Goal: Task Accomplishment & Management: Manage account settings

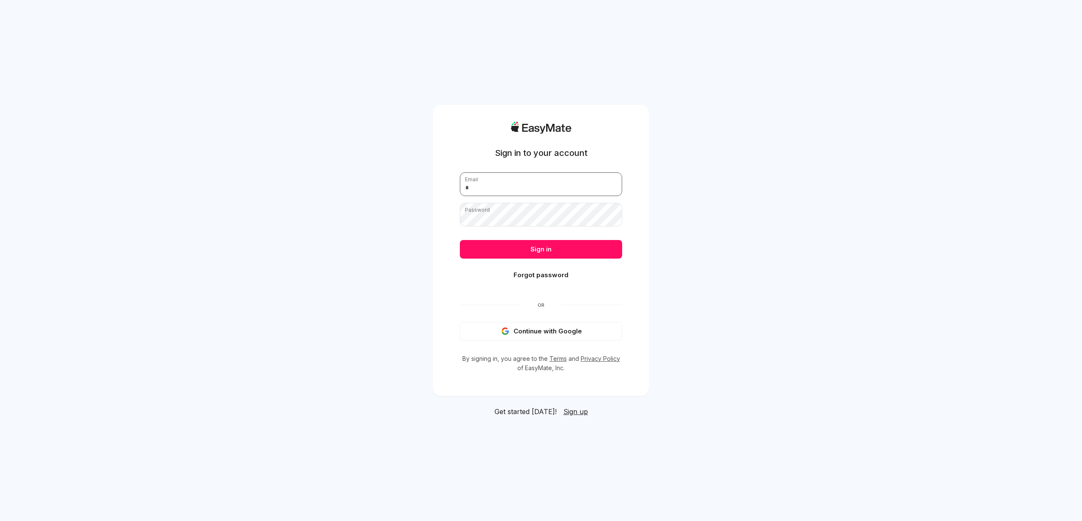
type input "**********"
click at [532, 262] on div "Sign in Forgot password" at bounding box center [541, 264] width 162 height 48
click at [534, 255] on button "Sign in" at bounding box center [541, 249] width 162 height 19
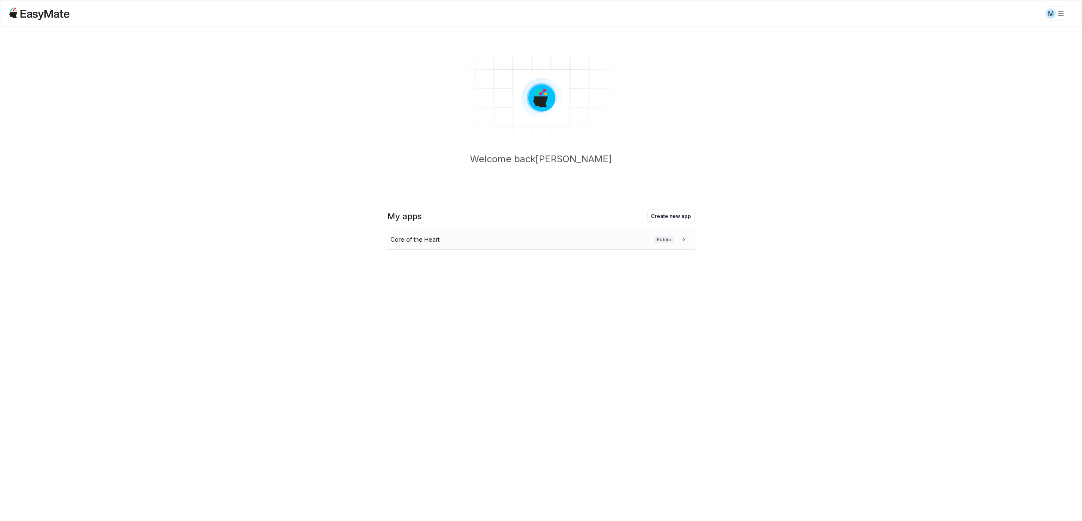
click at [513, 249] on div "Core of the Heart Public" at bounding box center [541, 240] width 308 height 20
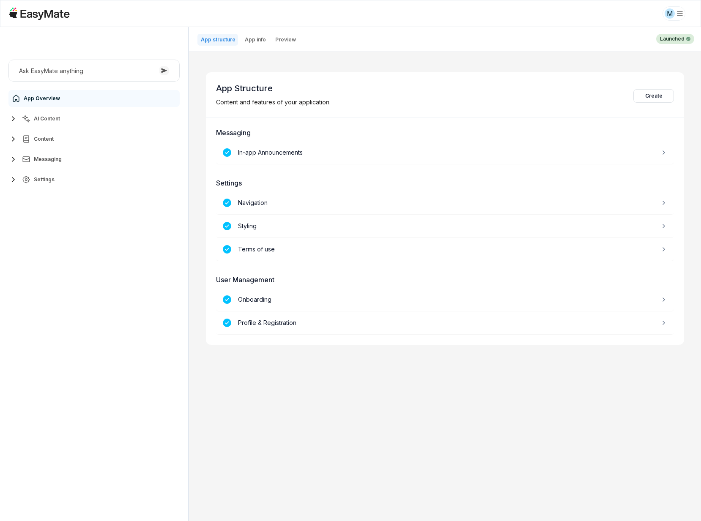
click at [47, 119] on span "AI Content" at bounding box center [47, 118] width 26 height 7
click at [52, 142] on link "Agents 3" at bounding box center [99, 139] width 158 height 17
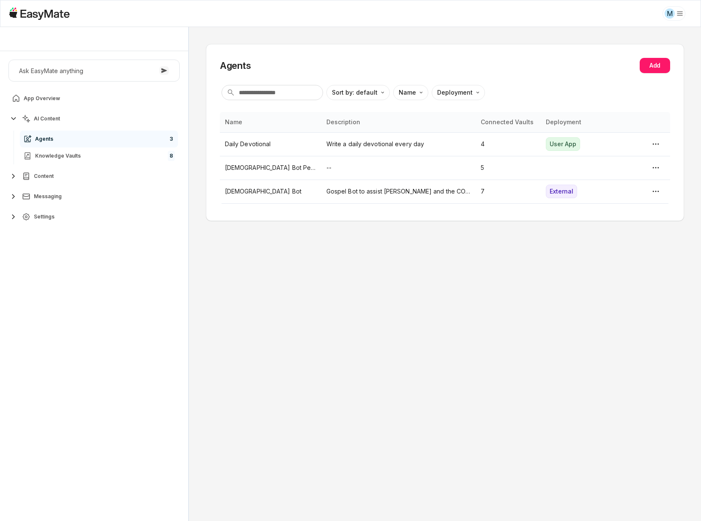
click at [65, 228] on div "Ask EasyMate anything App Overview AI Content Agents 3 Knowledge Vaults 8 Conte…" at bounding box center [94, 144] width 188 height 186
click at [65, 223] on button "Settings" at bounding box center [93, 216] width 171 height 17
click at [63, 300] on link "Users 4778" at bounding box center [99, 304] width 158 height 17
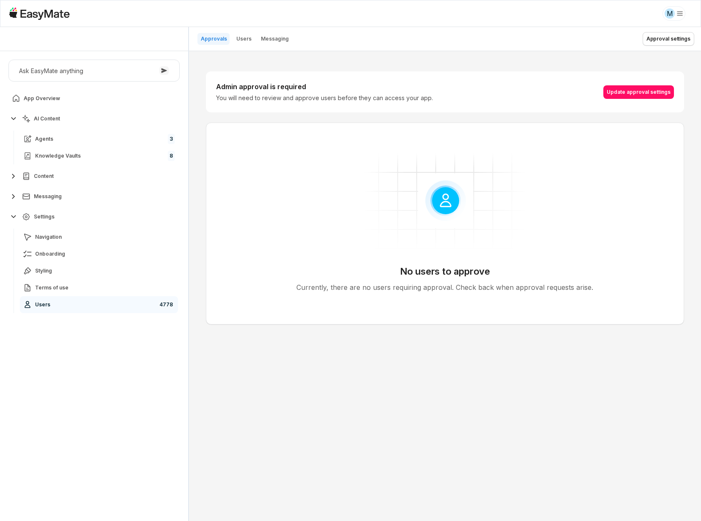
type textarea "*"
click at [246, 41] on p "Users" at bounding box center [243, 38] width 15 height 7
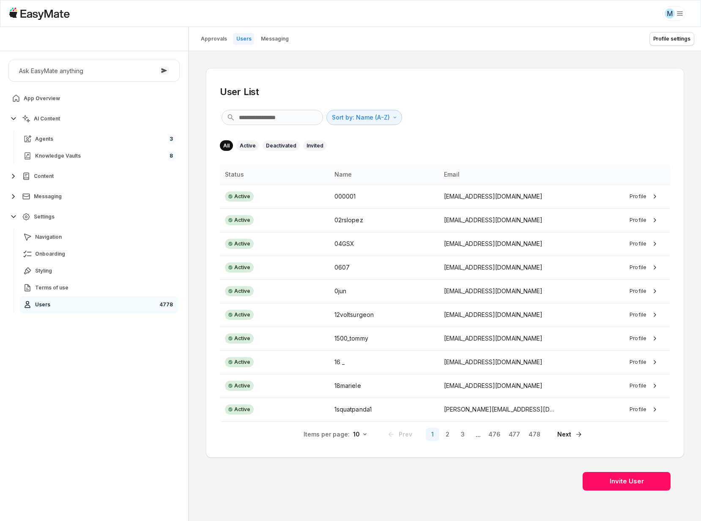
drag, startPoint x: 204, startPoint y: 119, endPoint x: 258, endPoint y: 118, distance: 54.5
click at [204, 119] on div "User List Sort by: Name (A-Z) Direction All Active Deactivated Invited Status N…" at bounding box center [445, 286] width 512 height 470
click at [258, 118] on input "text" at bounding box center [271, 117] width 101 height 15
paste input "**********"
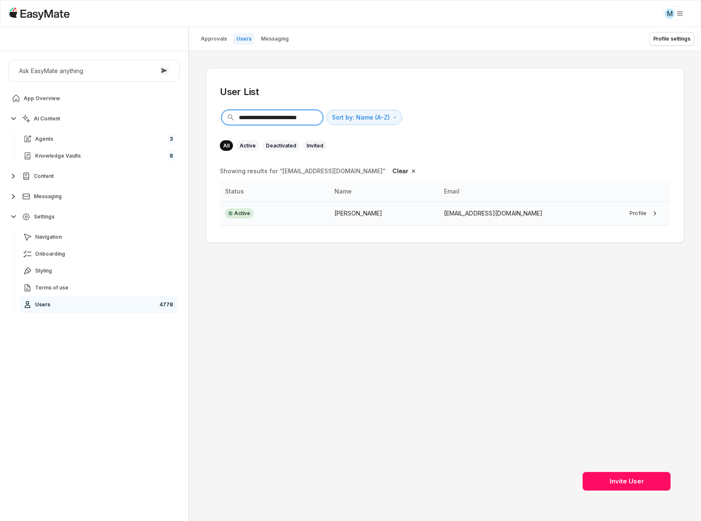
type input "**********"
click at [292, 208] on td "Active" at bounding box center [274, 214] width 109 height 24
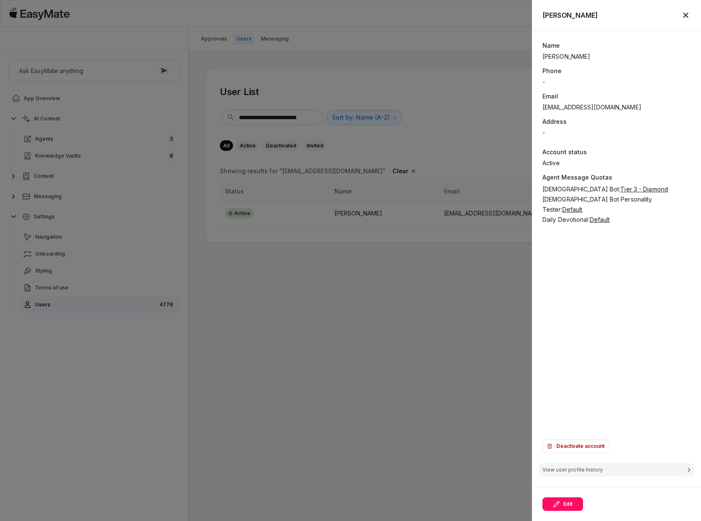
type textarea "*"
click at [620, 191] on span "Tier 3 - Diamond" at bounding box center [644, 188] width 48 height 7
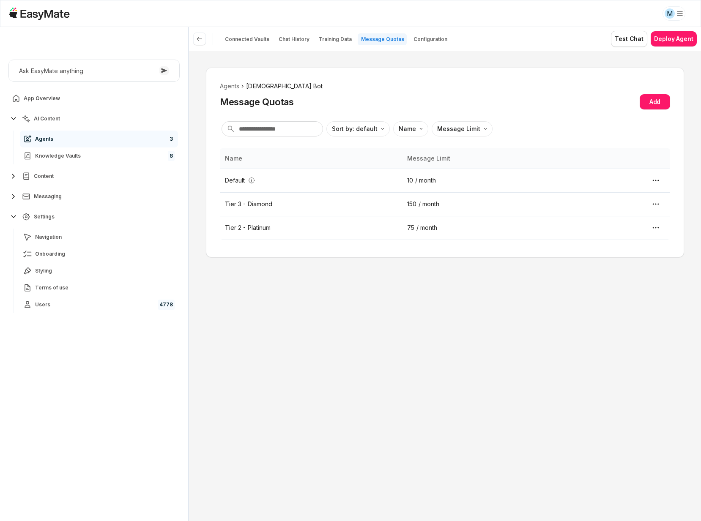
type textarea "*"
click at [288, 44] on button "Chat History" at bounding box center [293, 39] width 37 height 12
